Goal: Information Seeking & Learning: Check status

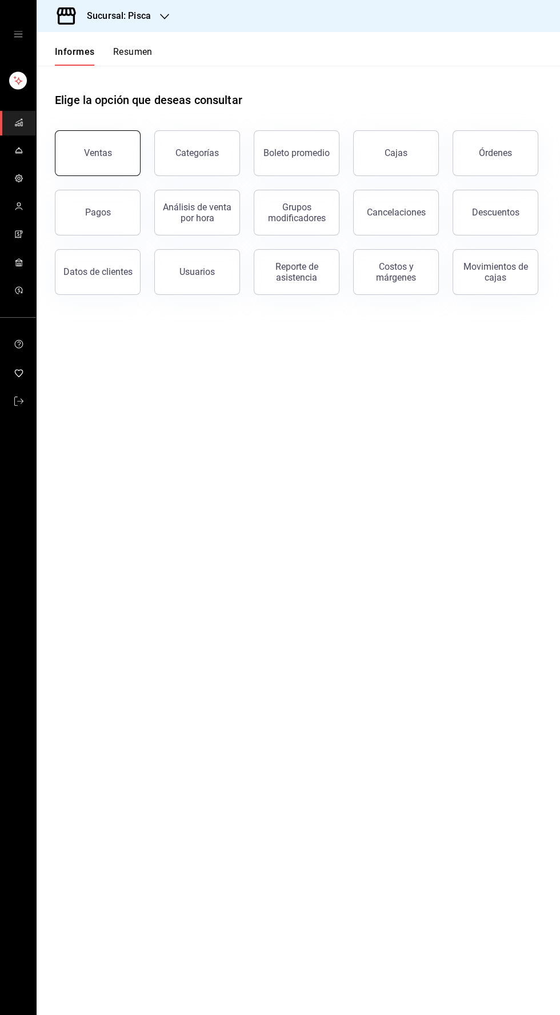
click at [78, 153] on button "Ventas" at bounding box center [98, 153] width 86 height 46
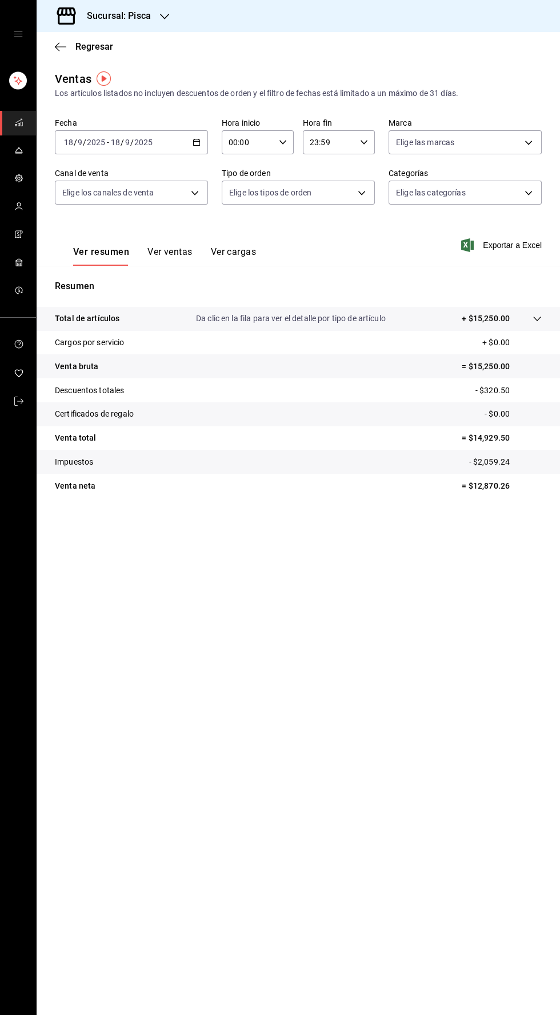
click at [170, 254] on font "Ver ventas" at bounding box center [169, 251] width 45 height 11
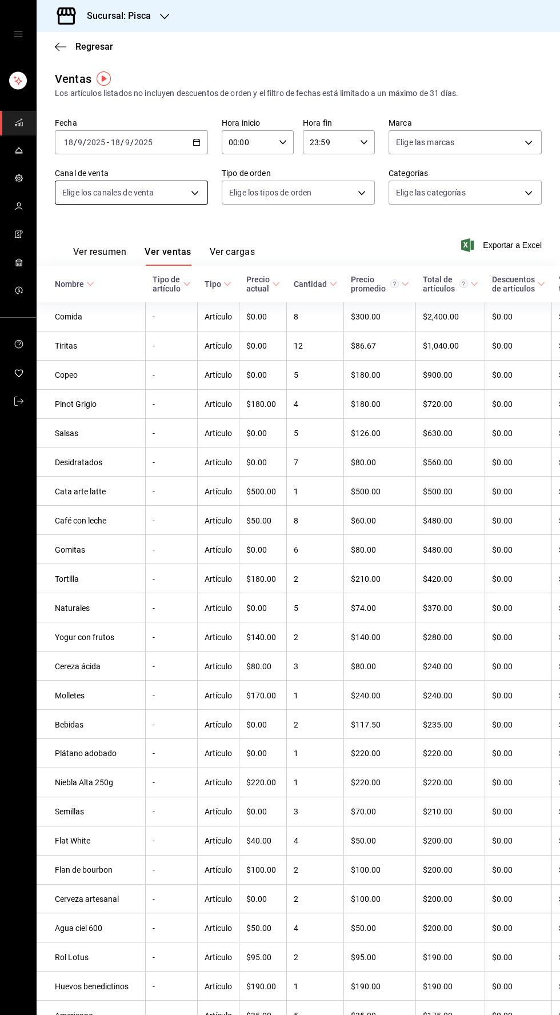
click at [165, 197] on body "Sucursal: Pisca Regresar Ventas Los artículos listados no incluyen descuentos d…" at bounding box center [280, 507] width 560 height 1015
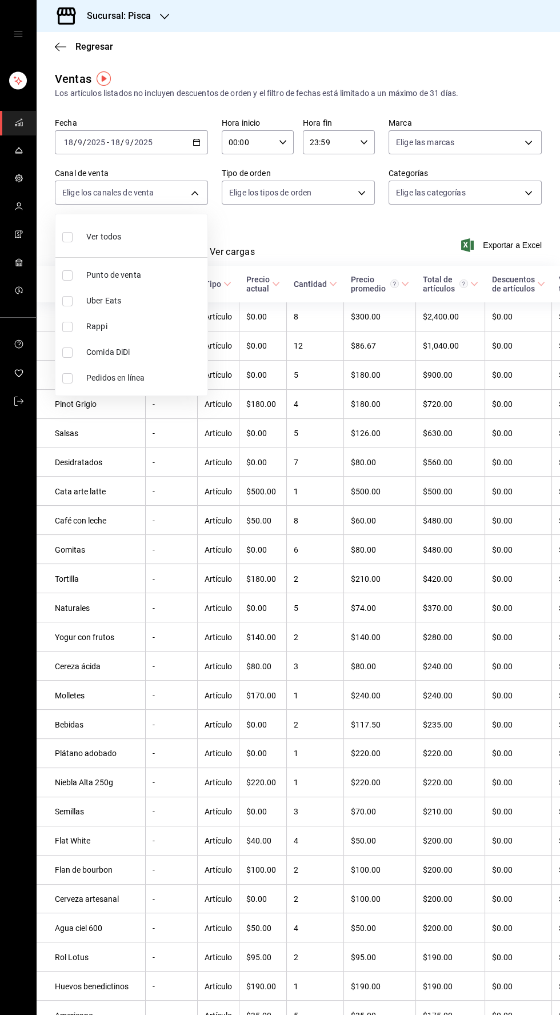
click at [495, 190] on div at bounding box center [280, 507] width 560 height 1015
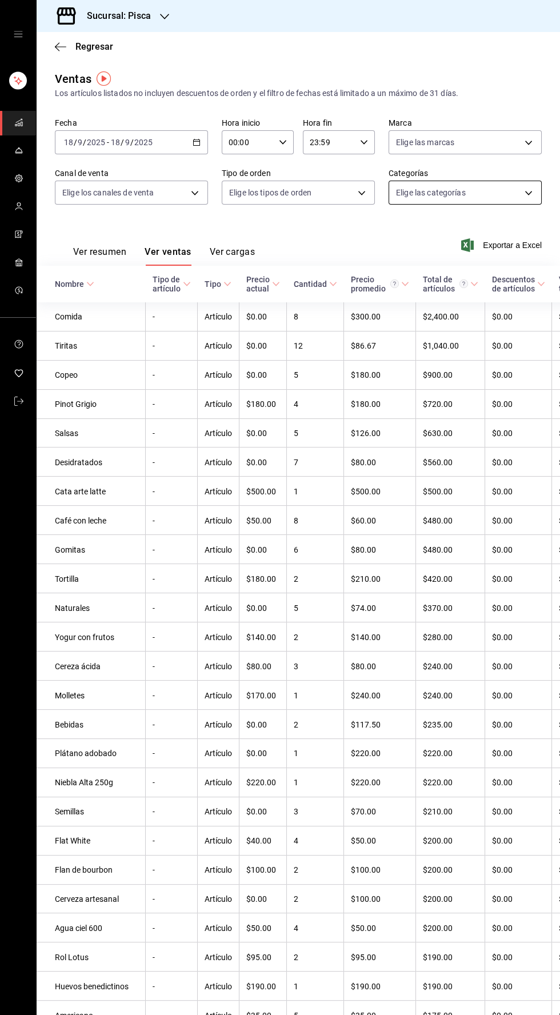
click at [477, 203] on body "Sucursal: Pisca Regresar Ventas Los artículos listados no incluyen descuentos d…" at bounding box center [280, 507] width 560 height 1015
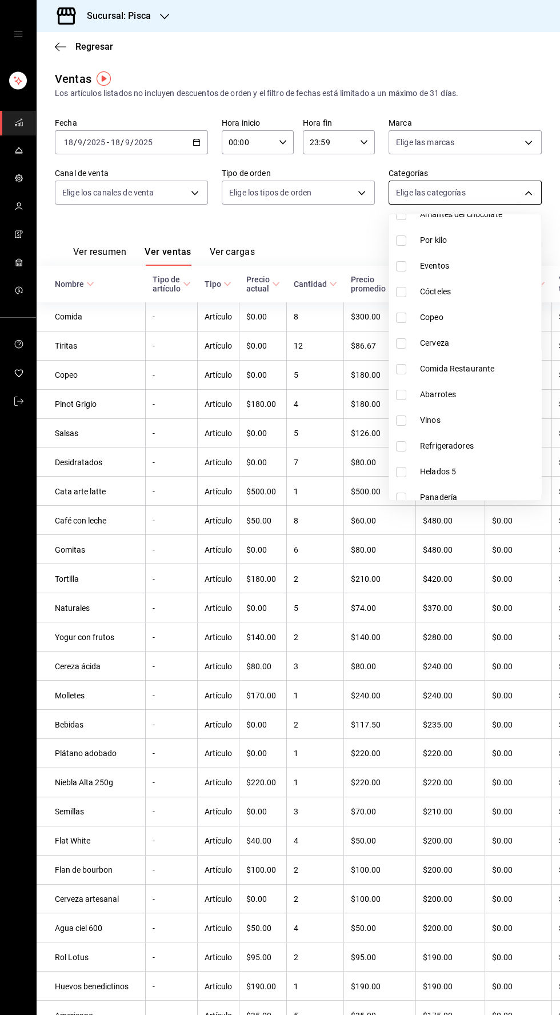
scroll to position [167, 0]
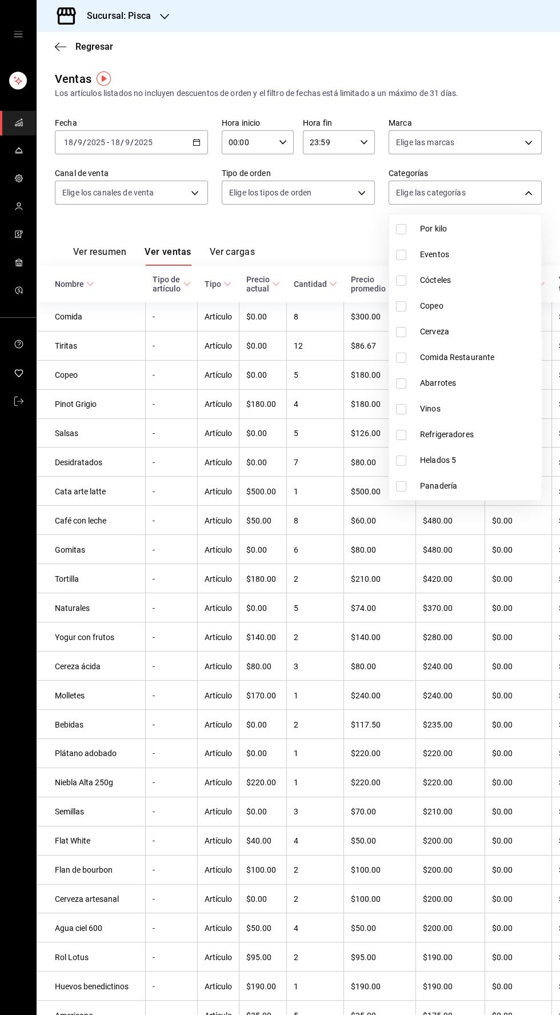
click at [401, 459] on input "checkbox" at bounding box center [401, 460] width 10 height 10
checkbox input "true"
type input "2e004ecd-0e99-4f20-a2e6-b893d6da9dab"
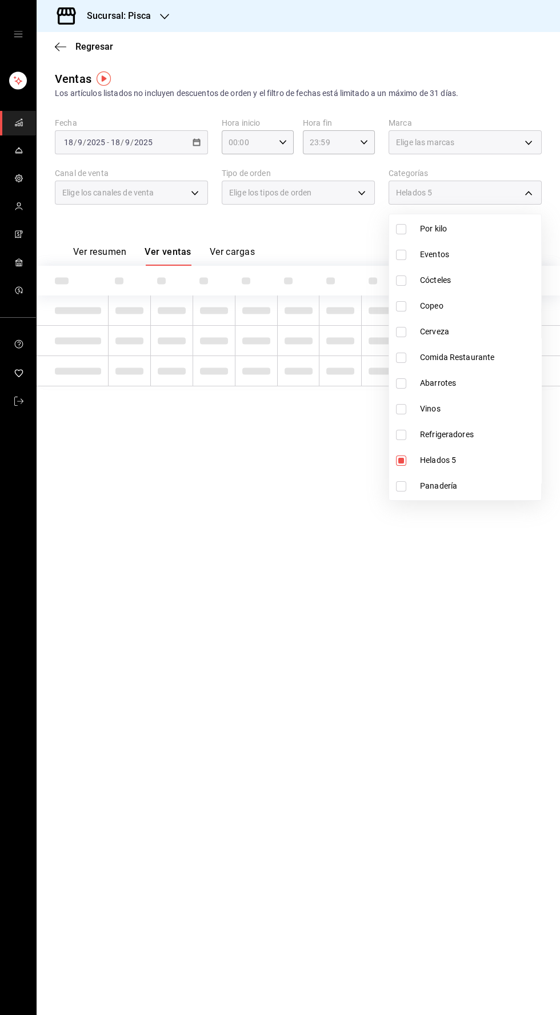
click at [313, 237] on div at bounding box center [280, 507] width 560 height 1015
